Goal: Use online tool/utility: Utilize a website feature to perform a specific function

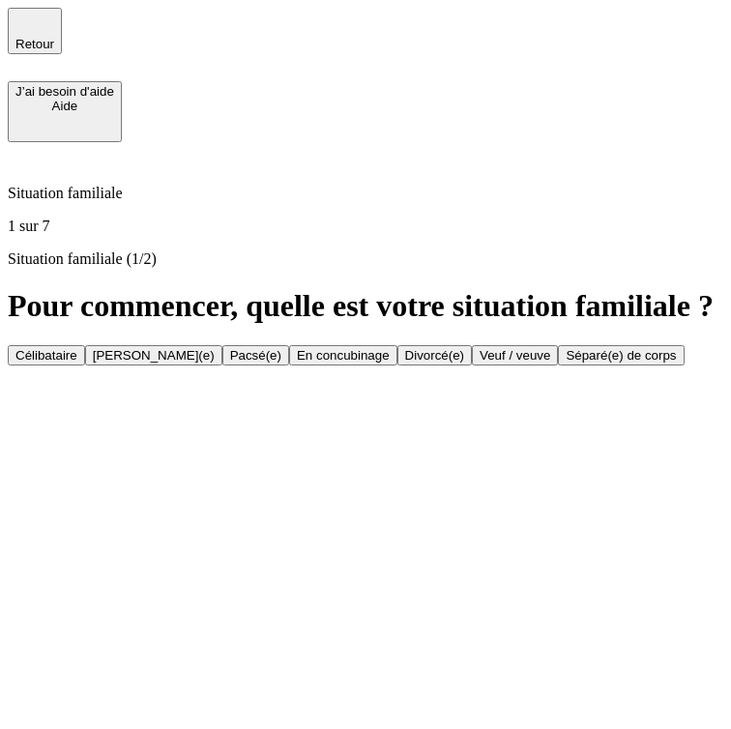
click at [85, 345] on button "Célibataire" at bounding box center [46, 355] width 77 height 20
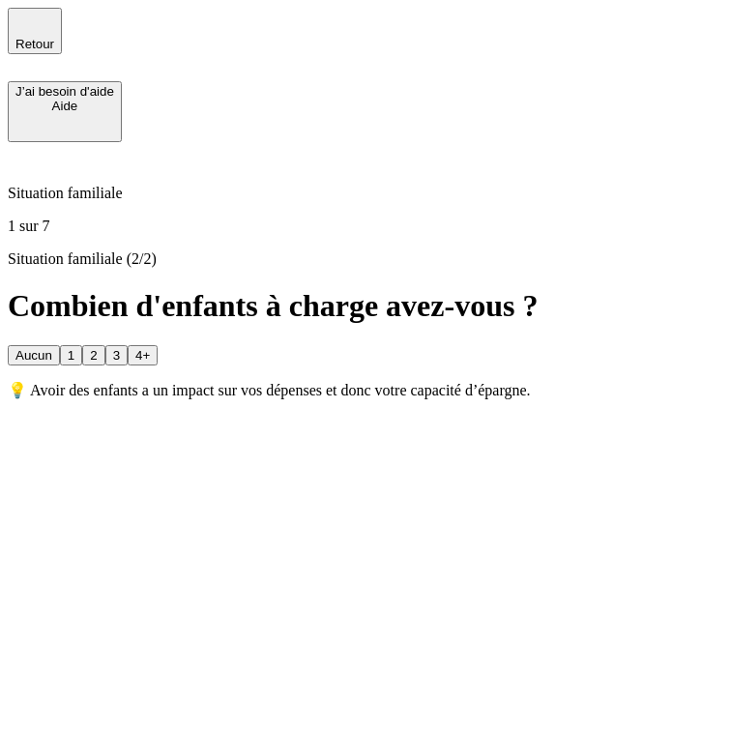
click at [60, 345] on button "Aucun" at bounding box center [34, 355] width 52 height 20
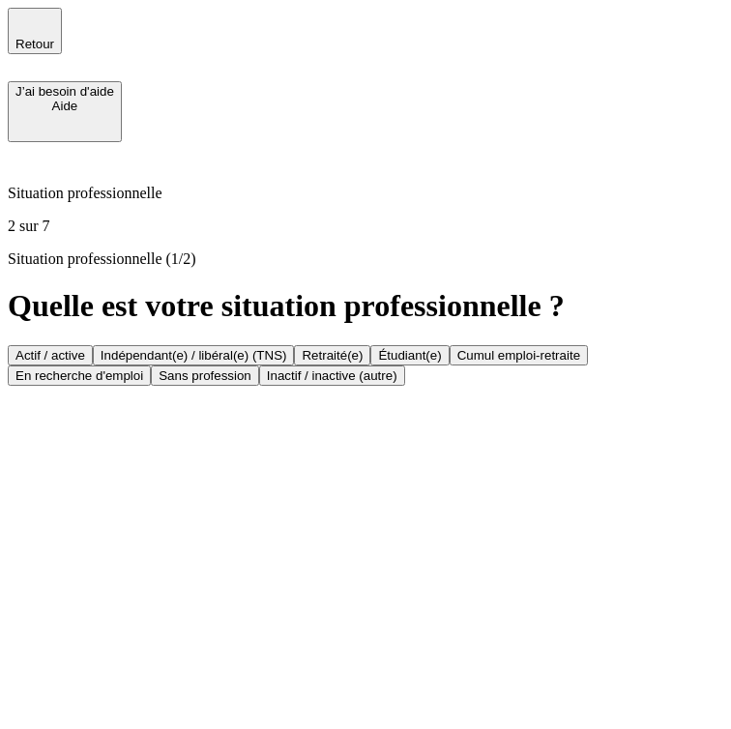
click at [295, 345] on button "Indépendant(e) / libéral(e) (TNS)" at bounding box center [194, 355] width 202 height 20
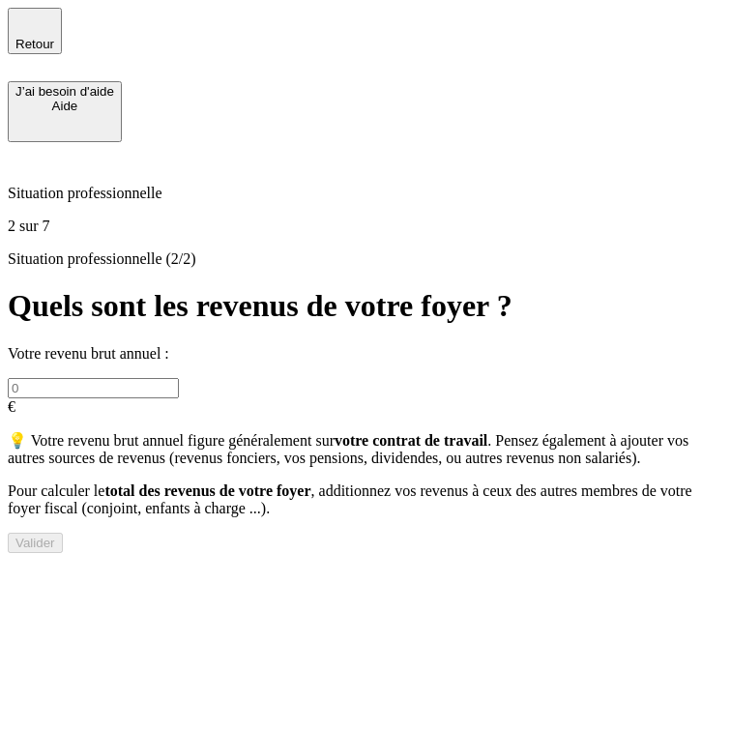
click at [179, 378] on input "text" at bounding box center [93, 388] width 171 height 20
type input "200 000"
click at [63, 553] on button "Valider" at bounding box center [35, 543] width 55 height 20
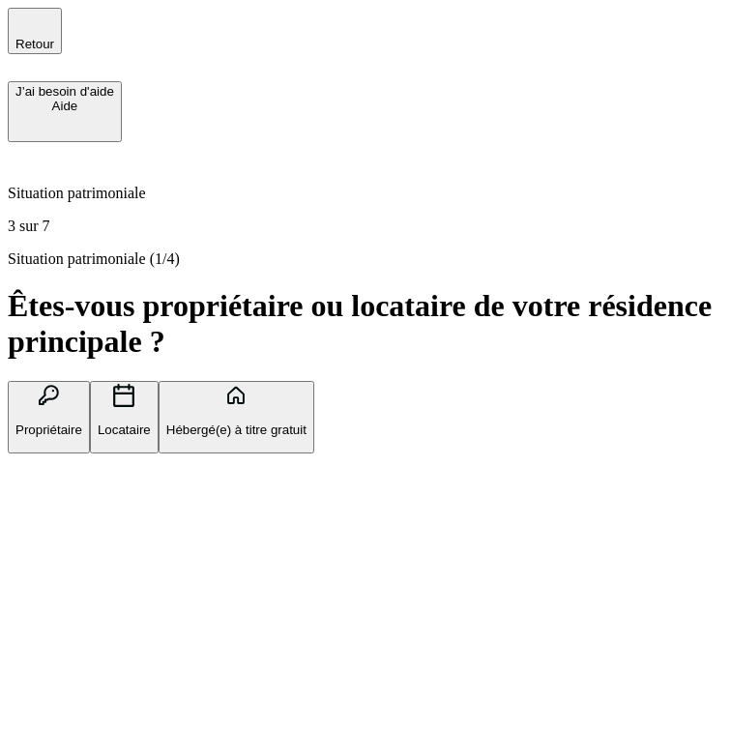
click at [90, 381] on button "Propriétaire" at bounding box center [49, 417] width 82 height 72
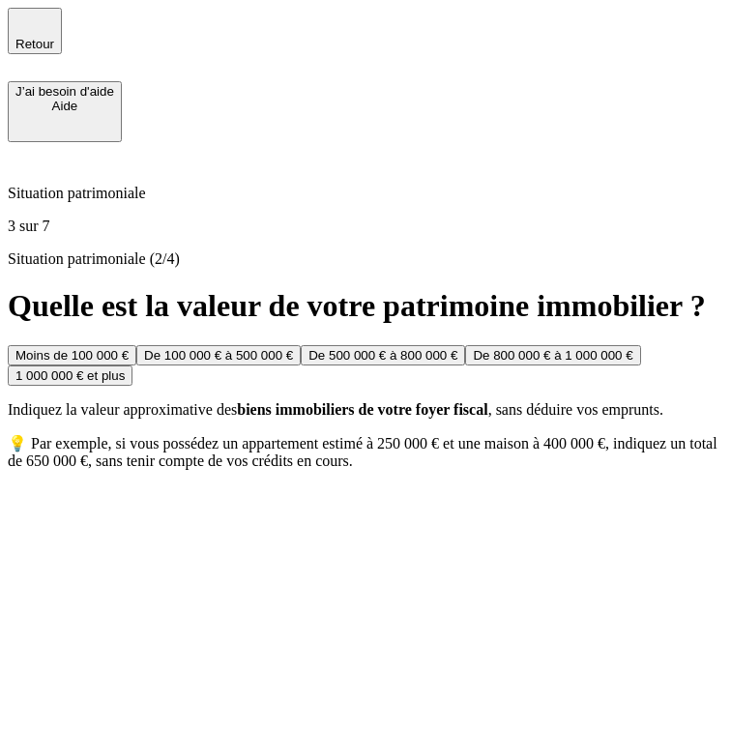
click at [293, 348] on div "De 100 000 € à 500 000 €" at bounding box center [218, 355] width 149 height 14
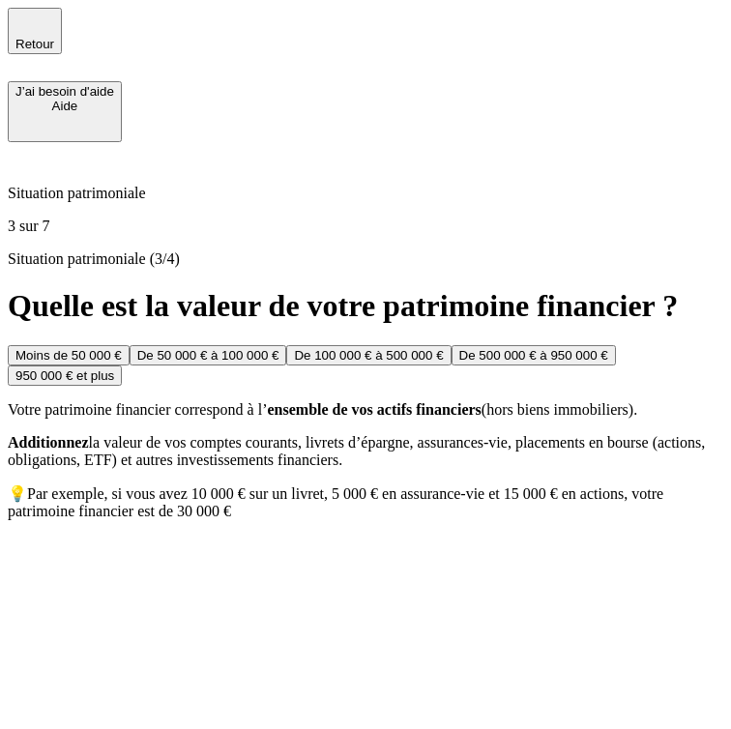
click at [287, 345] on button "De 50 000 € à 100 000 €" at bounding box center [209, 355] width 158 height 20
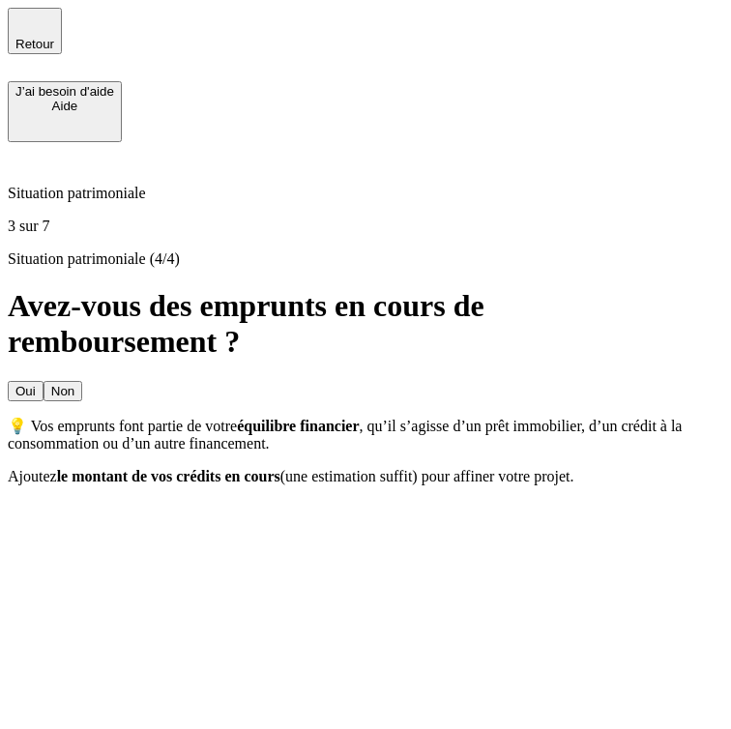
click at [82, 381] on button "Non" at bounding box center [62, 391] width 39 height 20
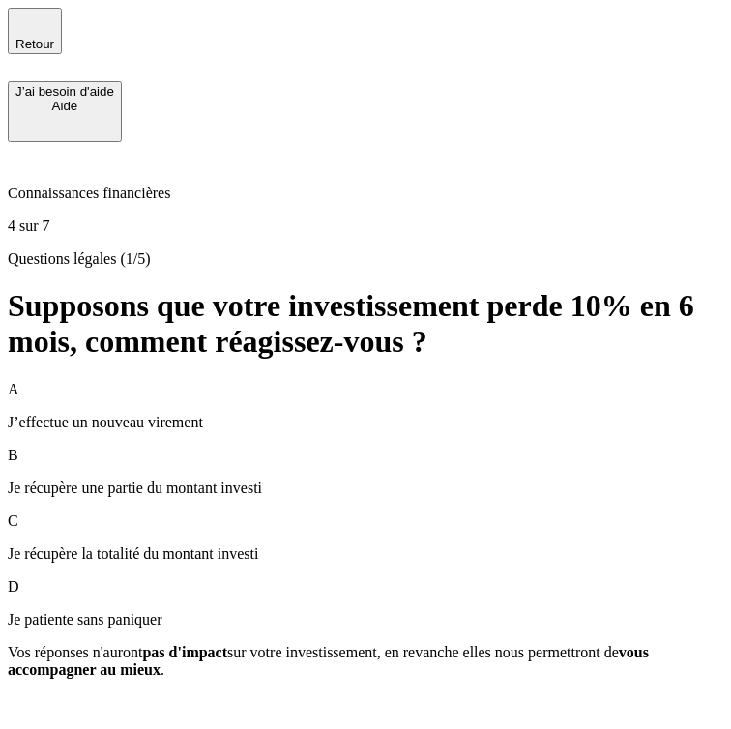
click at [23, 24] on icon "button" at bounding box center [34, 22] width 23 height 23
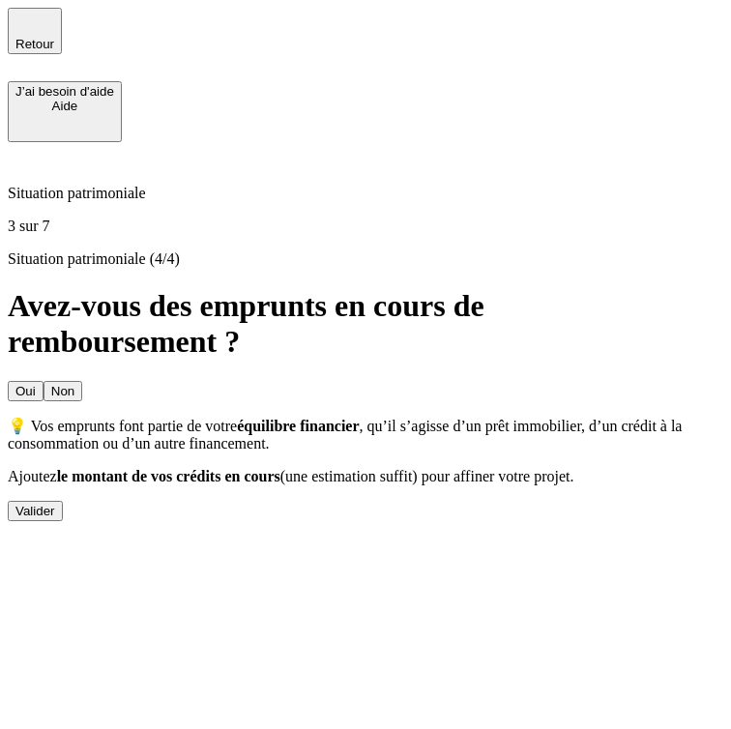
click at [23, 24] on icon "button" at bounding box center [34, 22] width 23 height 23
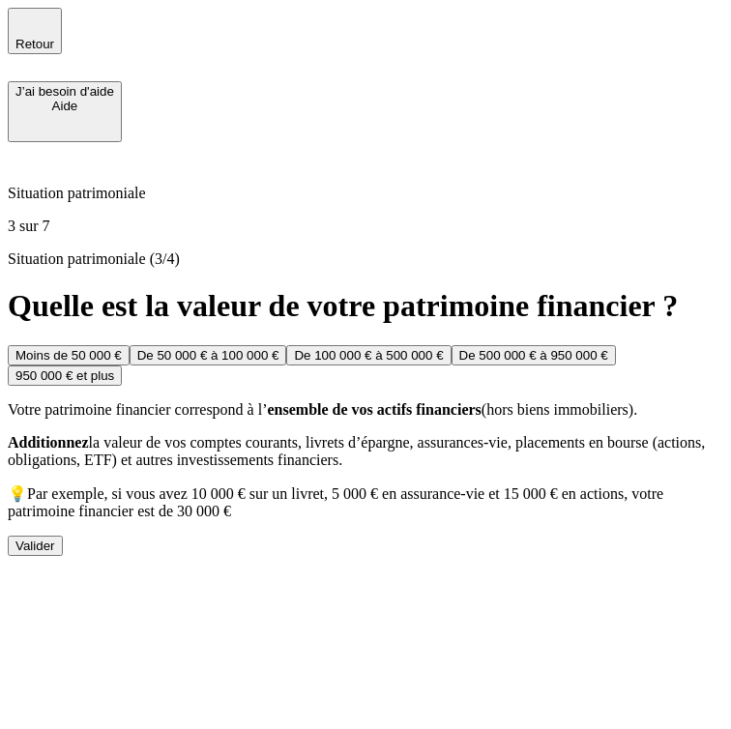
click at [23, 24] on icon "button" at bounding box center [34, 22] width 23 height 23
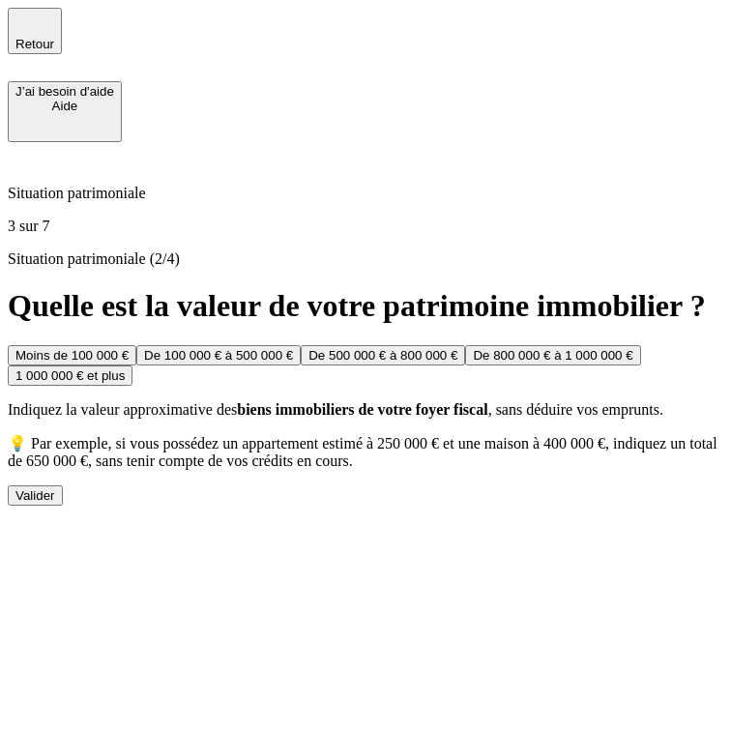
click at [23, 24] on icon "button" at bounding box center [34, 22] width 23 height 23
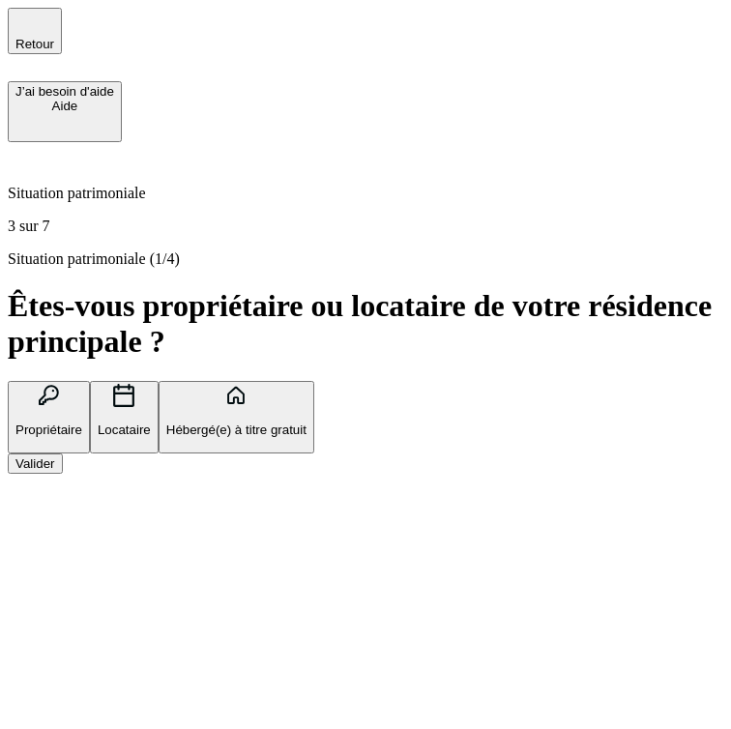
click at [23, 24] on icon "button" at bounding box center [34, 22] width 23 height 23
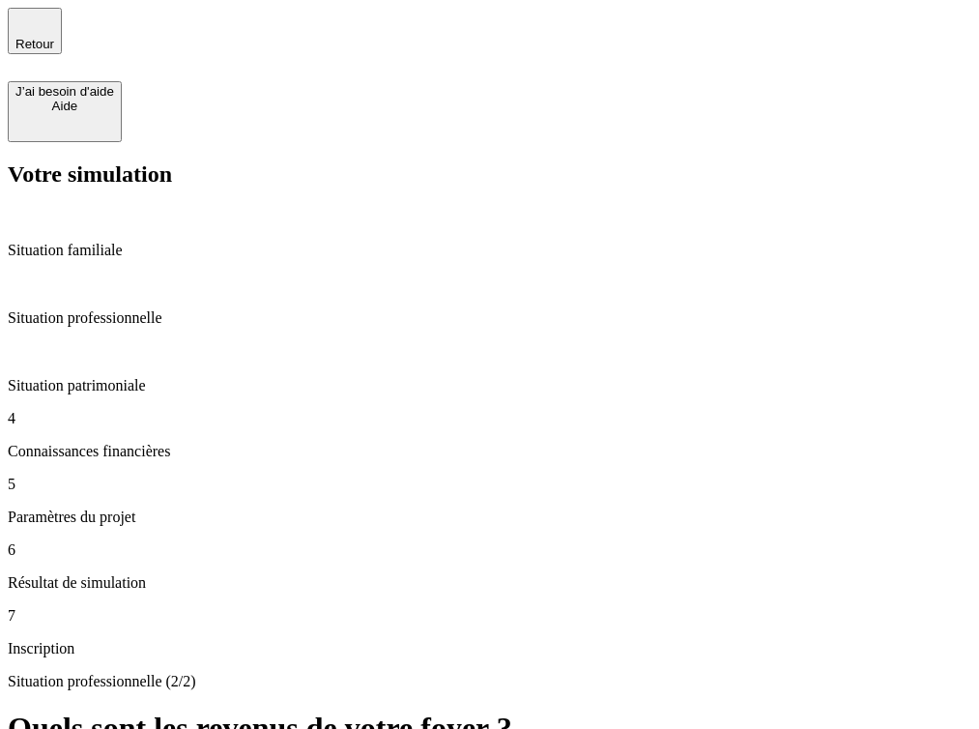
click at [106, 342] on div "Situation patrimoniale" at bounding box center [490, 368] width 964 height 52
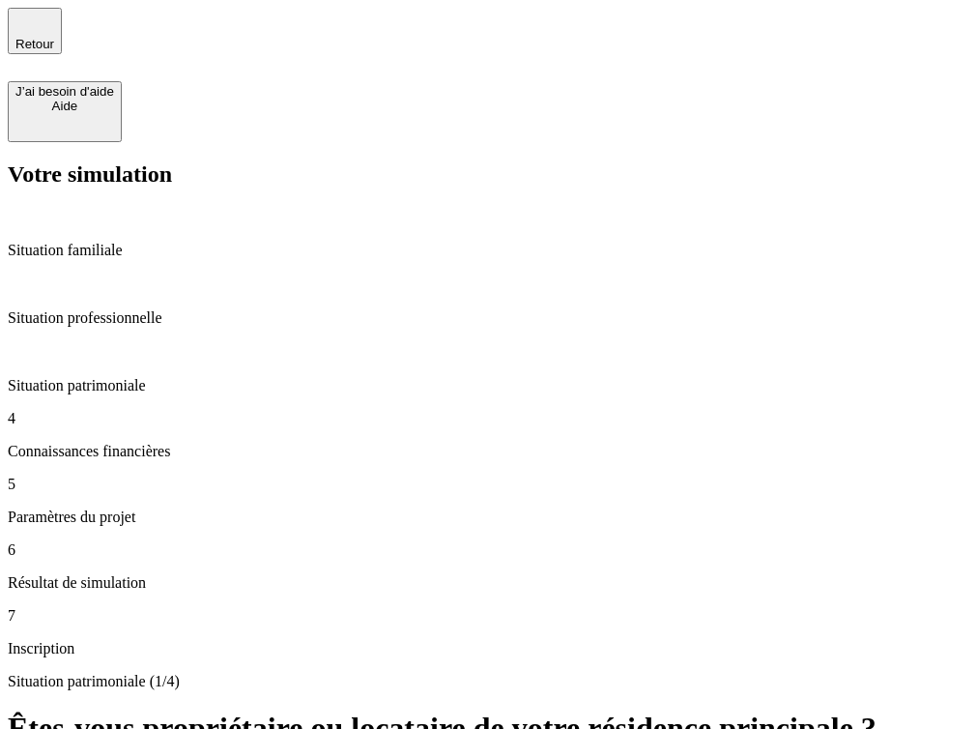
click at [107, 309] on p "Situation professionnelle" at bounding box center [489, 317] width 962 height 17
